Goal: Task Accomplishment & Management: Manage account settings

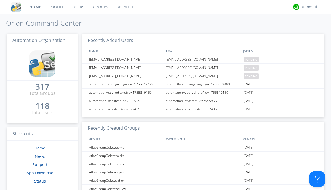
click at [78, 7] on link "Users" at bounding box center [78, 7] width 20 height 14
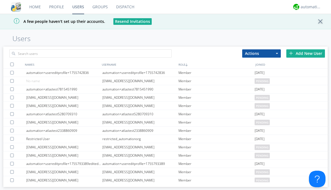
click at [305, 53] on div "Add New User" at bounding box center [305, 53] width 39 height 8
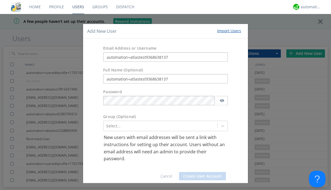
type input "automation+atlastest9368638137"
click at [200, 176] on button "Create User Account" at bounding box center [202, 176] width 47 height 8
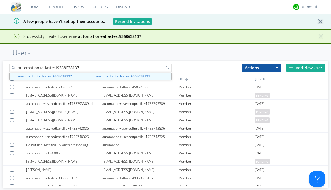
type input "automation+atlastest9368638137"
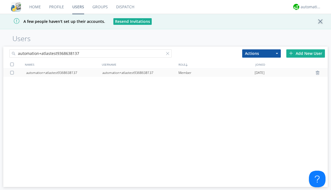
click at [13, 72] on div at bounding box center [13, 73] width 6 height 4
click at [261, 53] on button "Actions" at bounding box center [261, 53] width 39 height 8
click at [0, 0] on link "Edit Settings" at bounding box center [0, 0] width 0 height 0
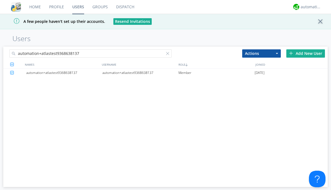
click at [169, 54] on div at bounding box center [169, 55] width 6 height 6
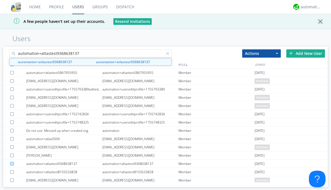
type input "automation+atlastest9368638137"
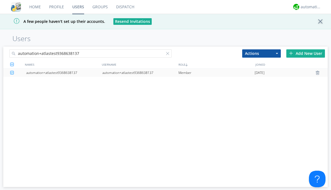
click at [140, 72] on div "automation+atlastest9368638137" at bounding box center [140, 73] width 76 height 8
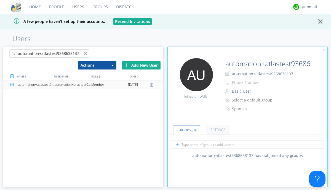
click at [217, 130] on link "Settings" at bounding box center [218, 130] width 24 height 10
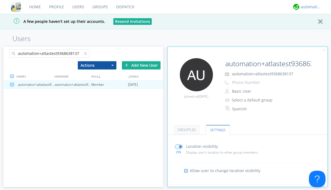
click at [309, 7] on div "automation+atlas" at bounding box center [310, 7] width 21 height 6
click at [313, 29] on div "Log Out" at bounding box center [313, 29] width 28 height 10
